Goal: Transaction & Acquisition: Book appointment/travel/reservation

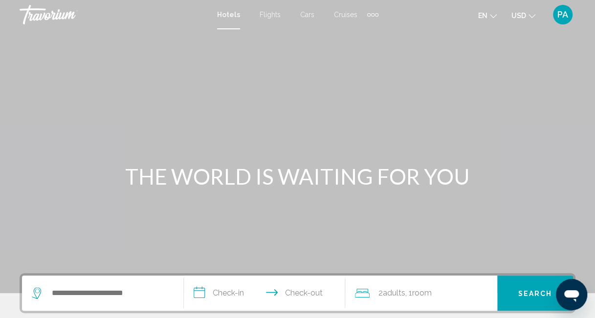
click at [307, 12] on span "Cars" at bounding box center [307, 15] width 14 height 8
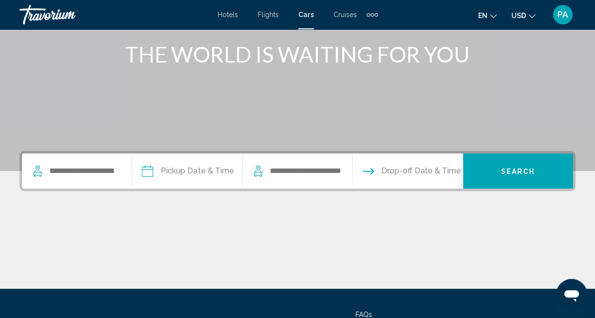
scroll to position [123, 0]
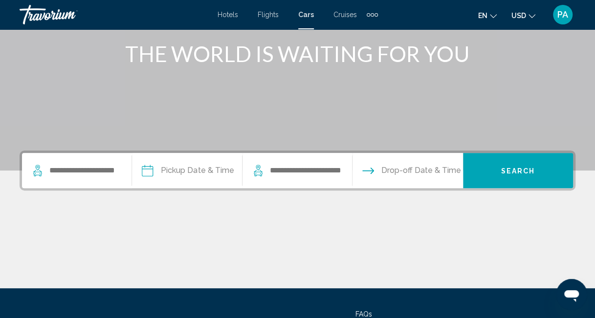
click at [262, 12] on span "Flights" at bounding box center [268, 15] width 21 height 8
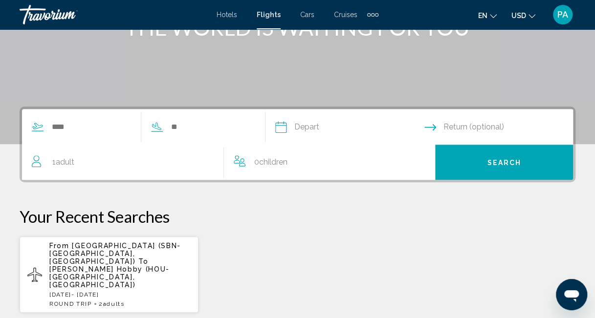
scroll to position [151, 0]
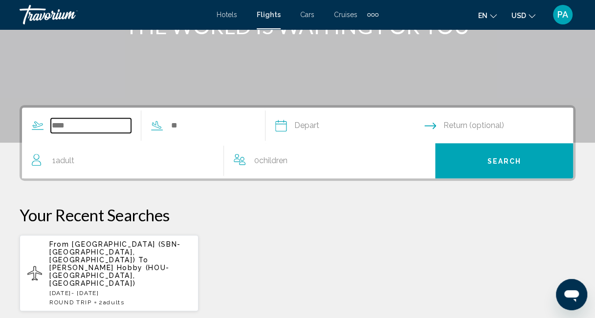
click at [66, 124] on input "Search widget" at bounding box center [91, 125] width 80 height 15
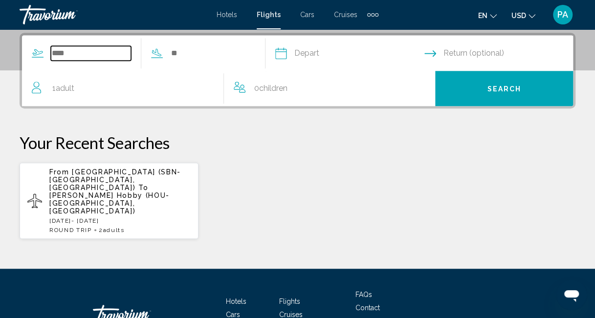
scroll to position [224, 0]
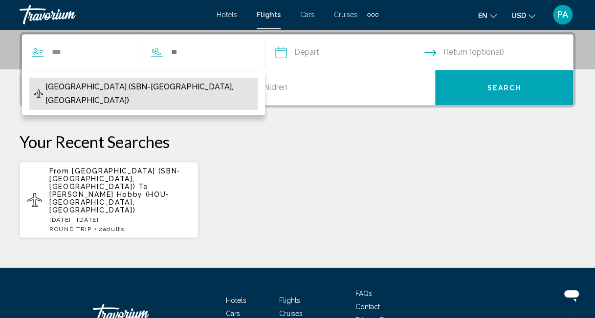
click at [100, 84] on span "[GEOGRAPHIC_DATA] (SBN-[GEOGRAPHIC_DATA], [GEOGRAPHIC_DATA])" at bounding box center [148, 93] width 207 height 27
type input "**********"
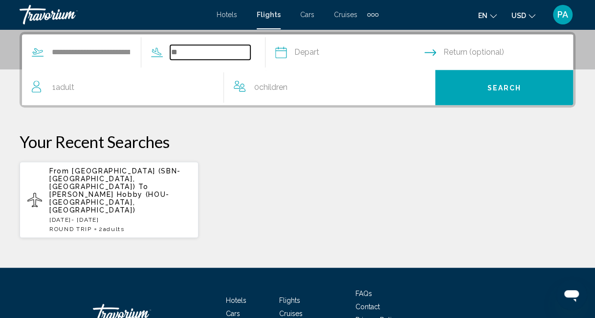
click at [195, 52] on input "Search widget" at bounding box center [210, 52] width 80 height 15
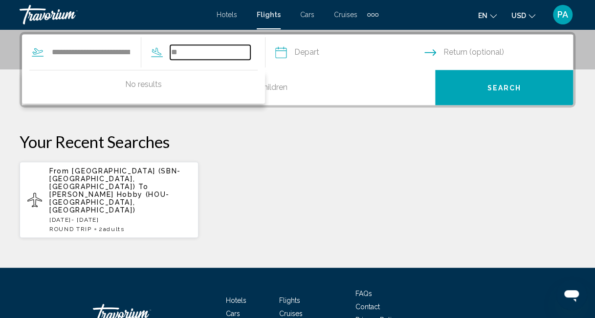
type input "*"
